Goal: Information Seeking & Learning: Learn about a topic

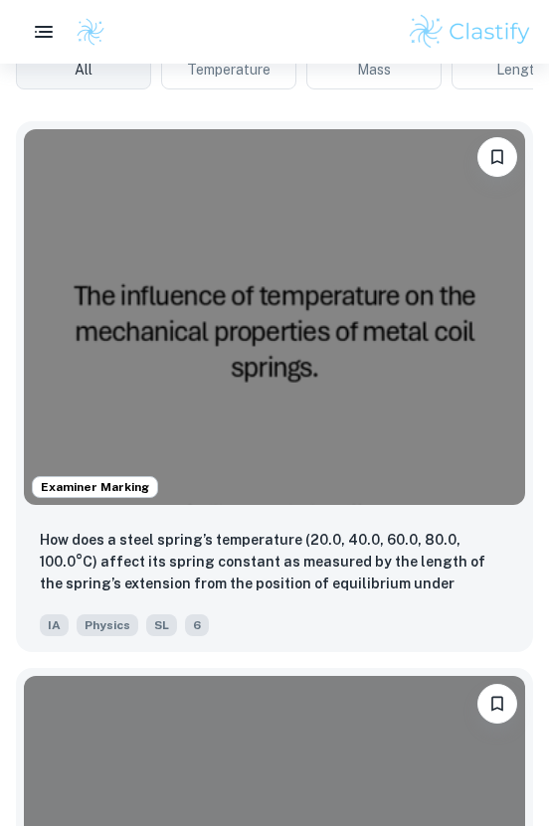
scroll to position [681, 0]
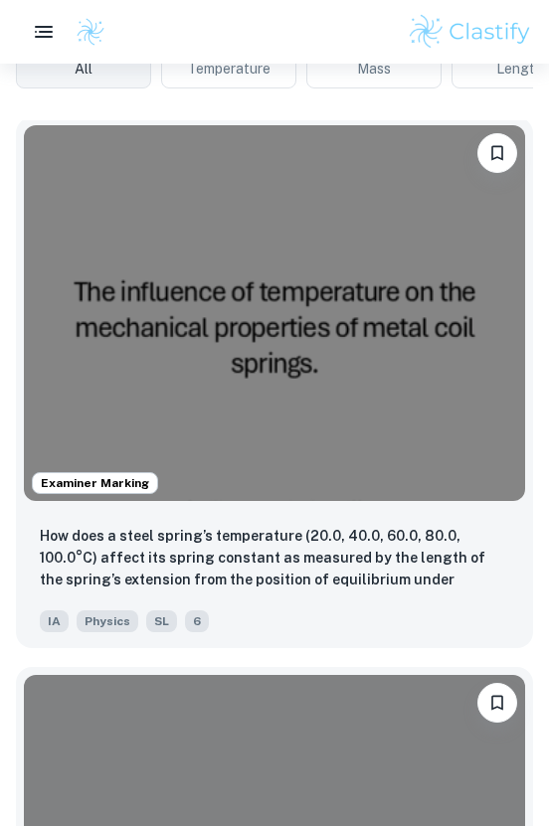
click at [434, 347] on img at bounding box center [274, 313] width 501 height 376
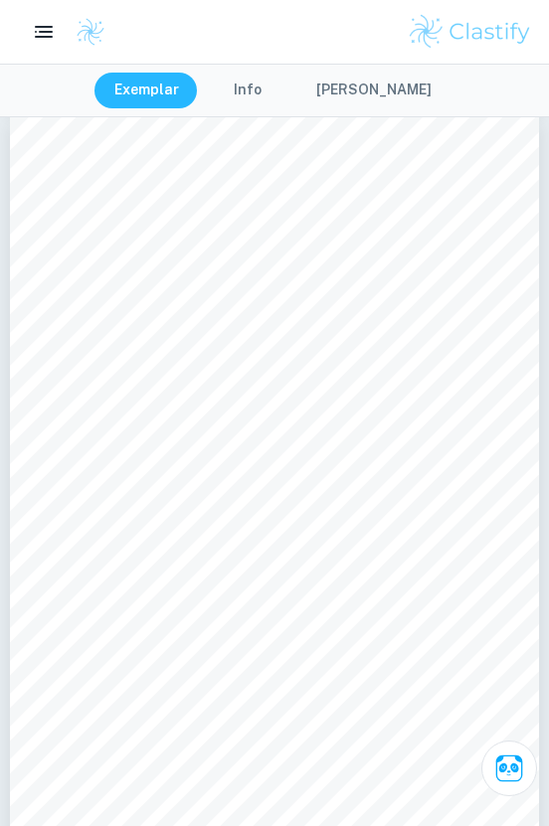
scroll to position [865, 0]
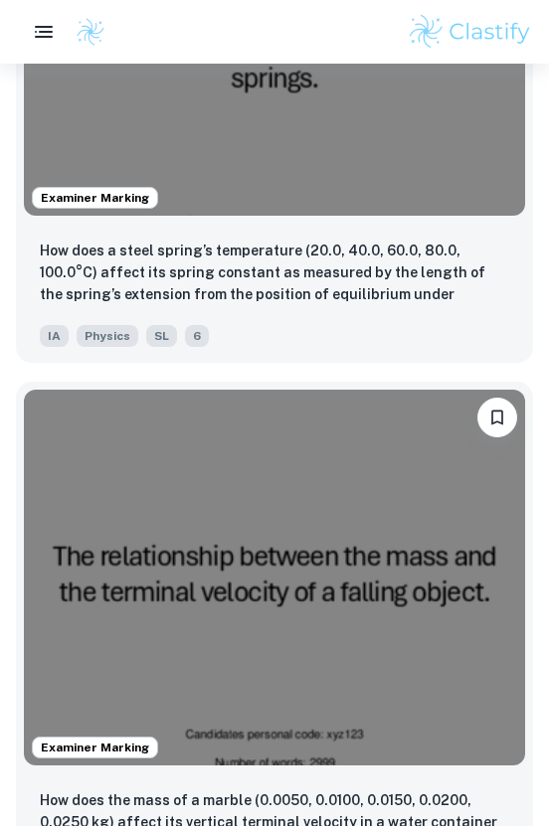
scroll to position [1006, 0]
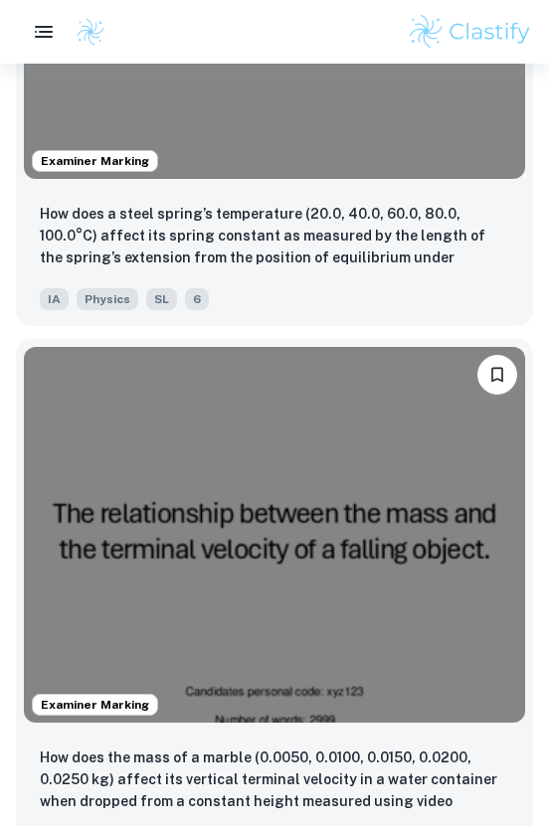
click at [218, 561] on img at bounding box center [274, 535] width 501 height 376
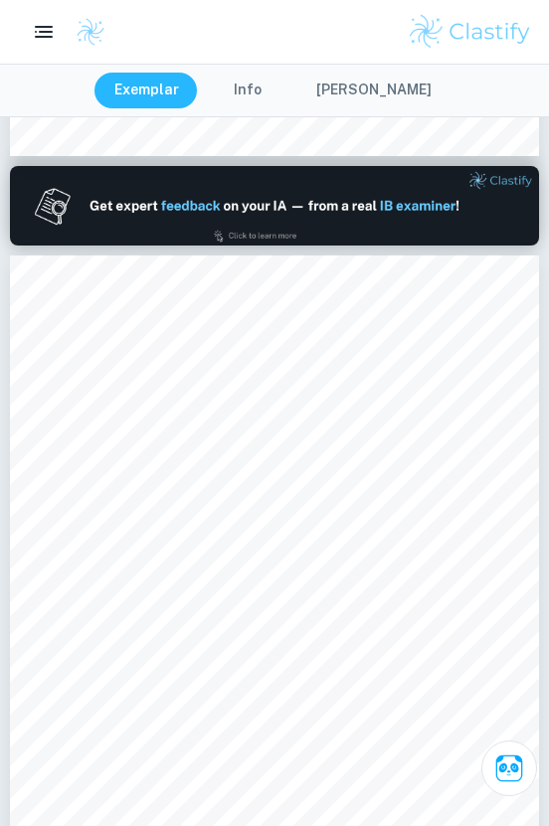
scroll to position [729, 0]
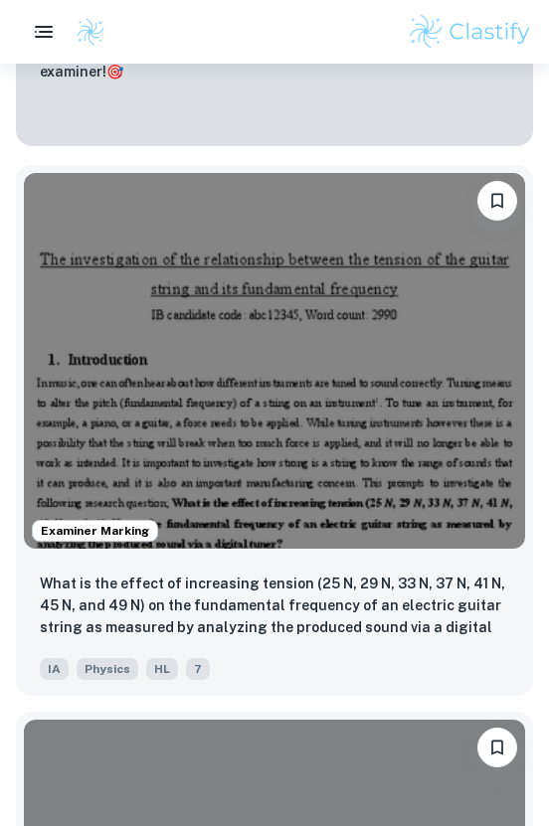
scroll to position [2260, 0]
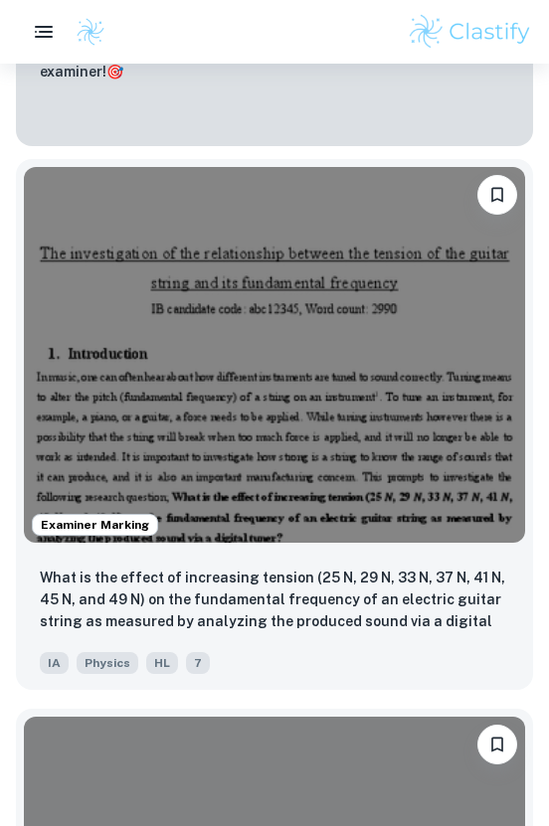
click at [238, 411] on img at bounding box center [274, 355] width 501 height 376
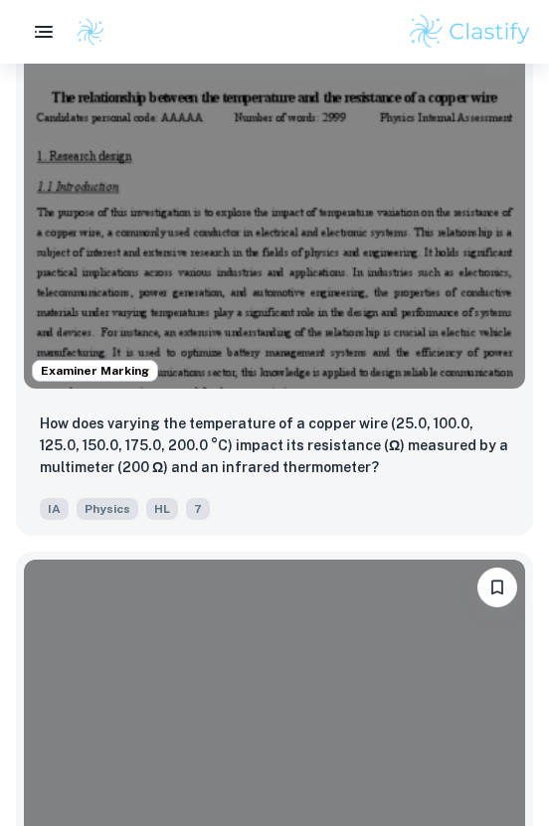
scroll to position [4998, 0]
